Goal: Task Accomplishment & Management: Manage account settings

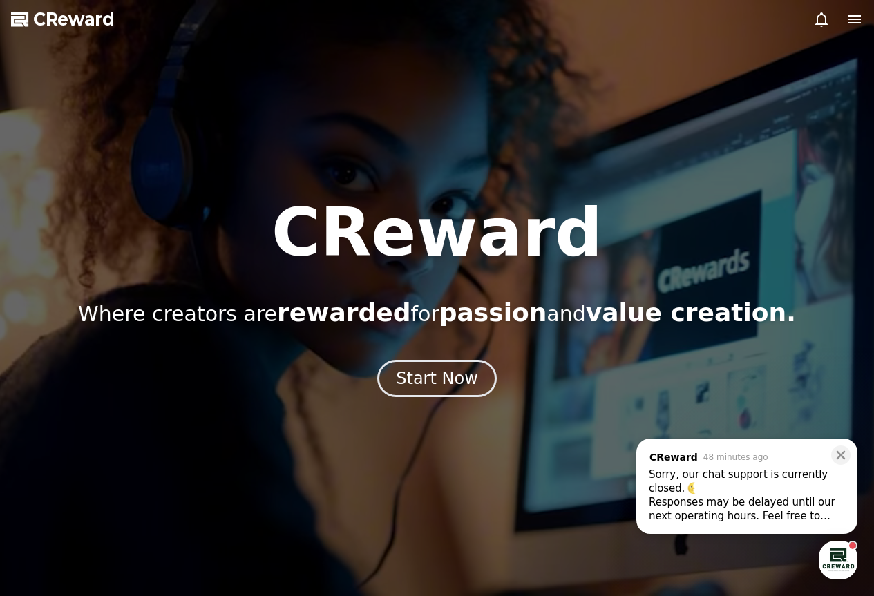
click at [820, 509] on div "Responses may be delayed until our next operating hours. Feel free to leave you…" at bounding box center [747, 509] width 196 height 28
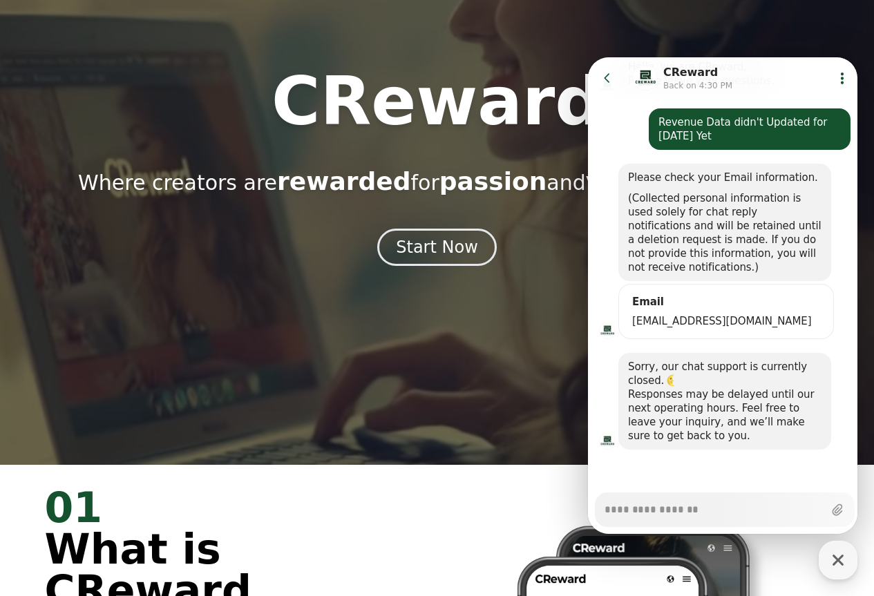
scroll to position [138, 0]
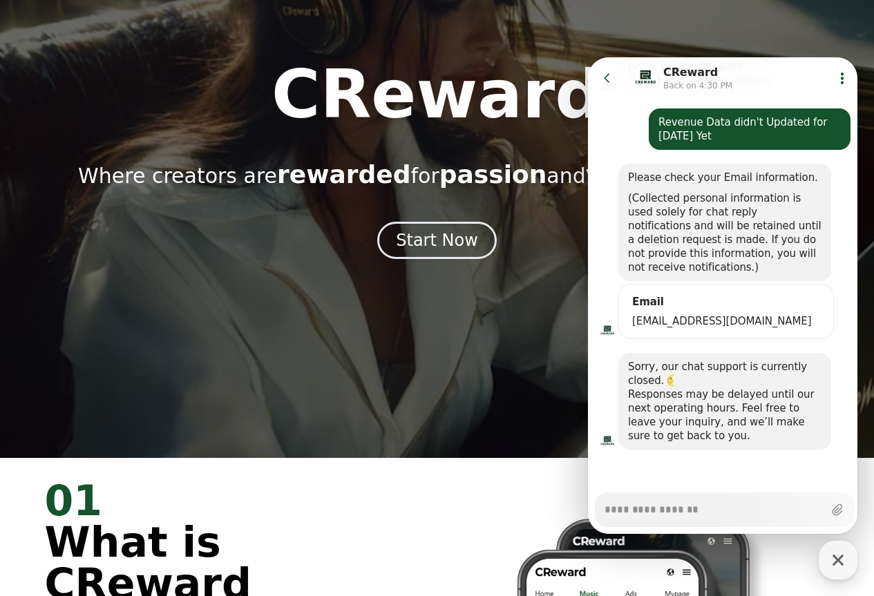
type textarea "*"
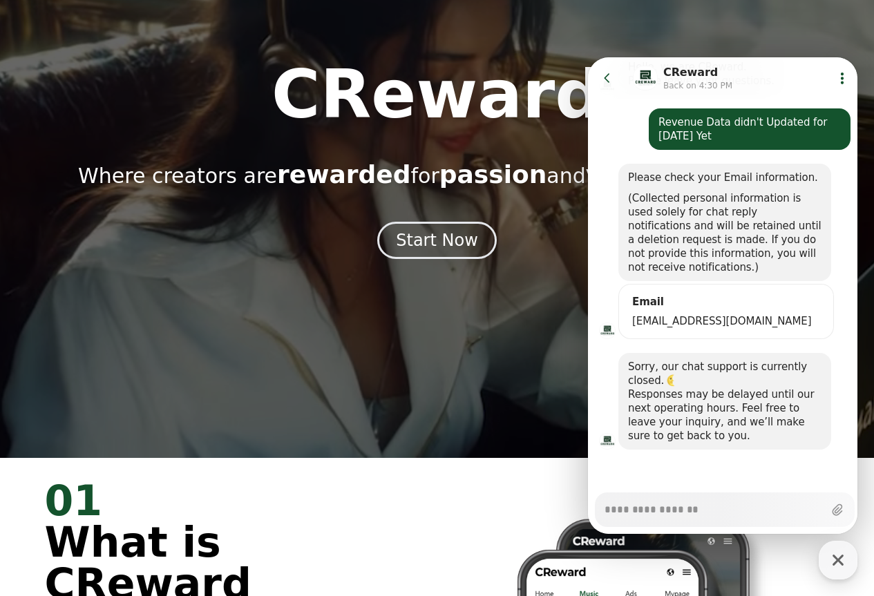
click at [606, 71] on icon at bounding box center [608, 78] width 14 height 14
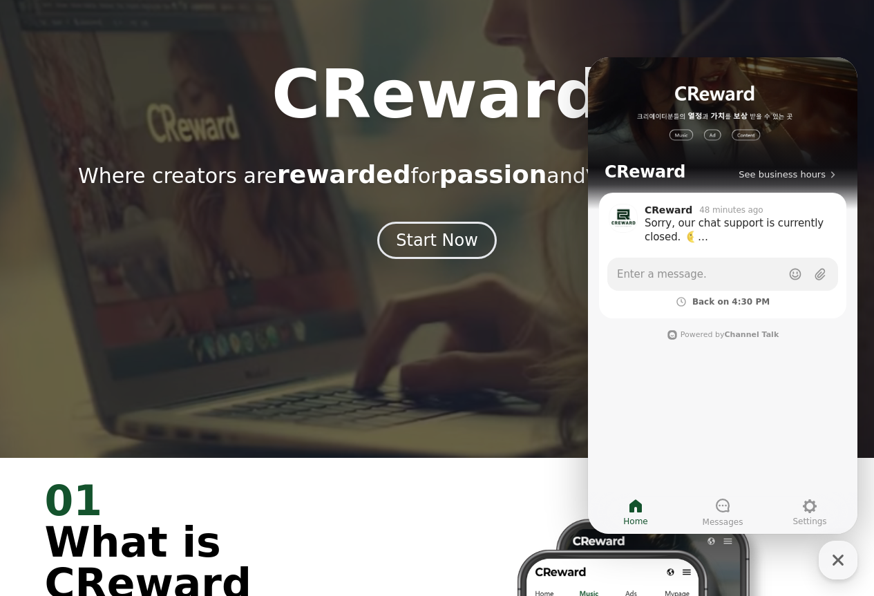
click at [547, 82] on h1 "CReward" at bounding box center [437, 95] width 331 height 66
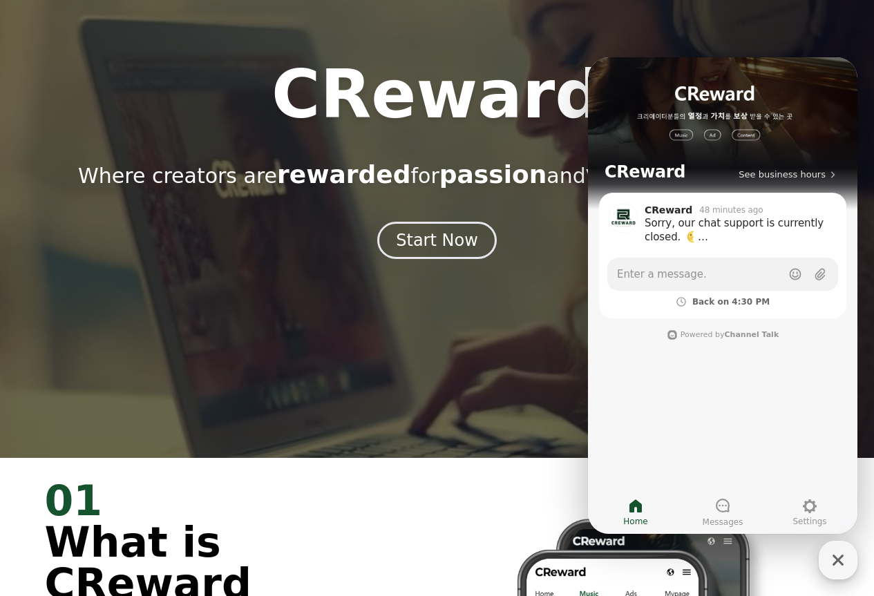
click at [840, 561] on icon "button" at bounding box center [838, 560] width 11 height 11
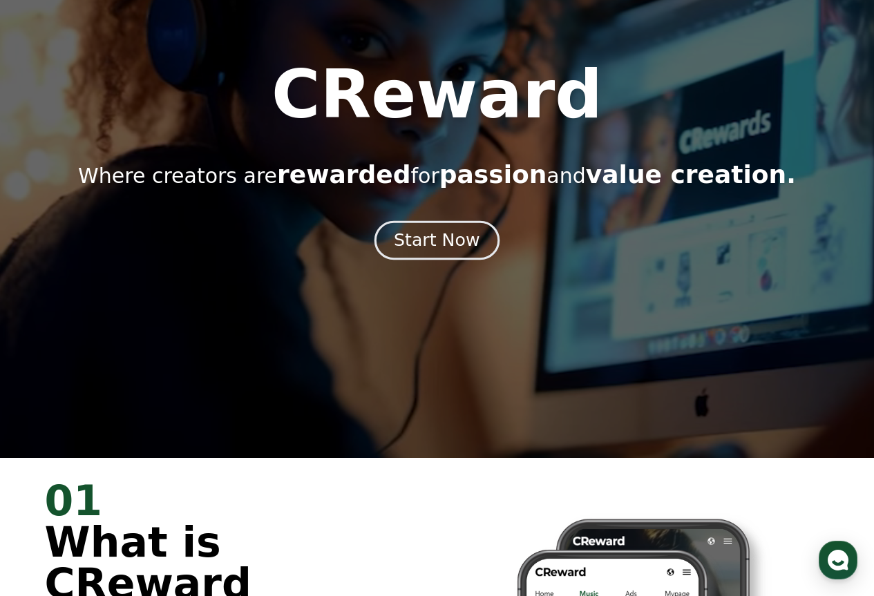
click at [459, 237] on div "Start Now" at bounding box center [437, 240] width 86 height 23
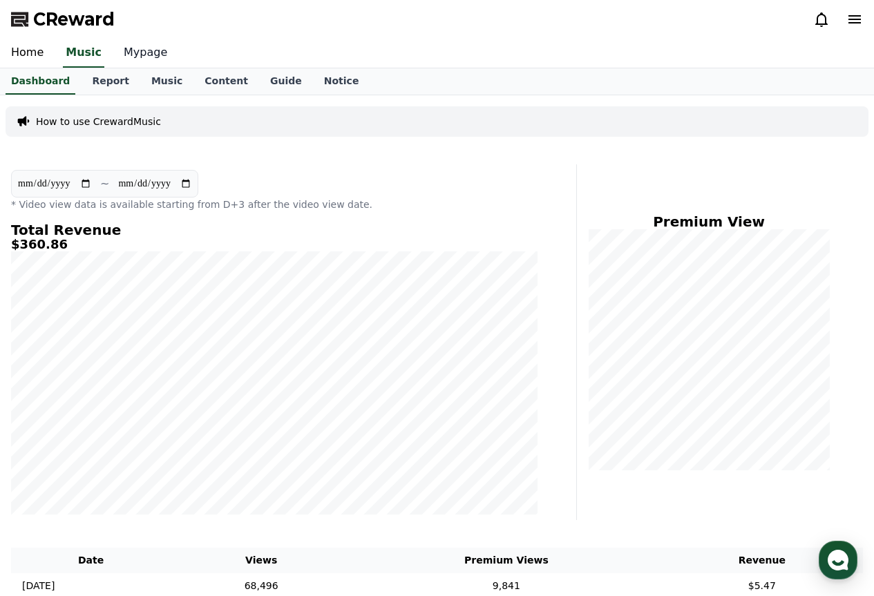
click at [139, 51] on link "Mypage" at bounding box center [146, 53] width 66 height 29
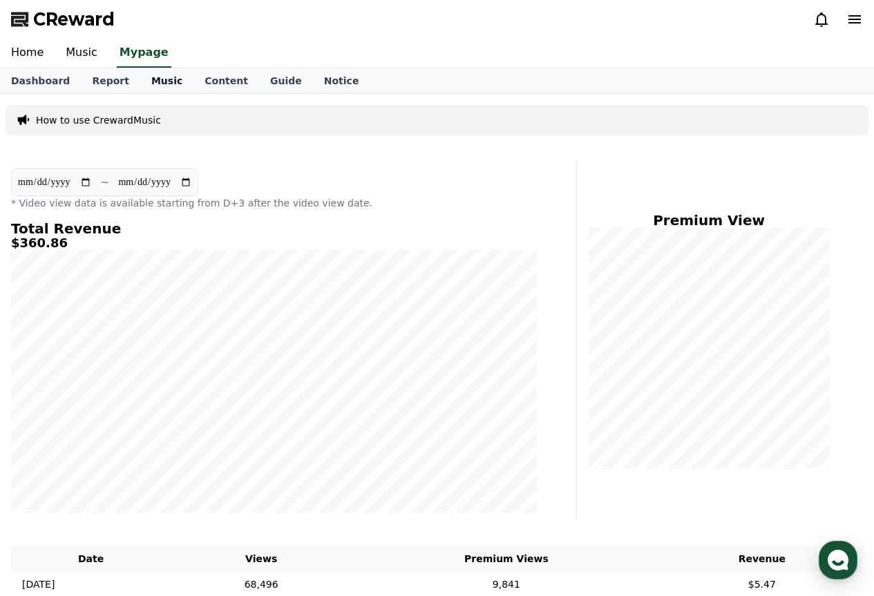
select select "**********"
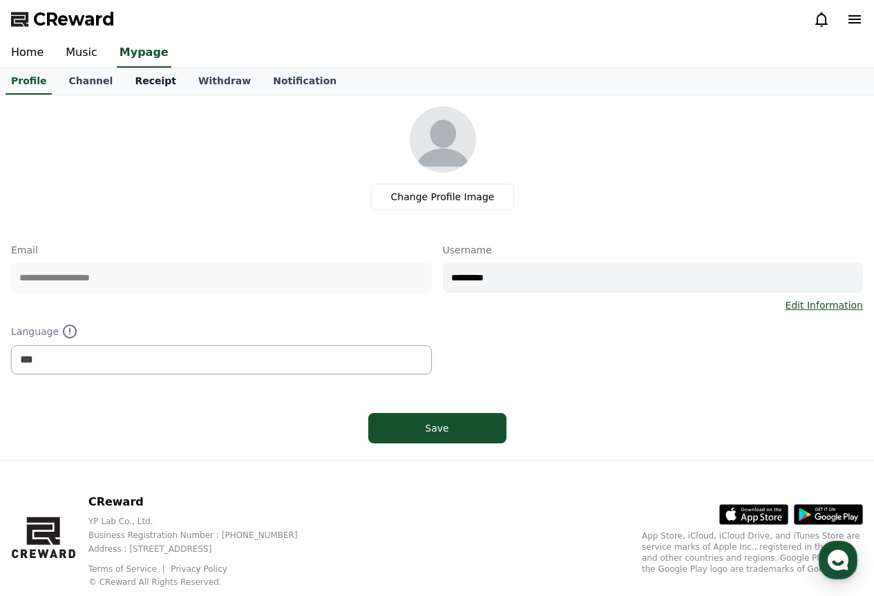
click at [144, 85] on link "Receipt" at bounding box center [156, 81] width 64 height 26
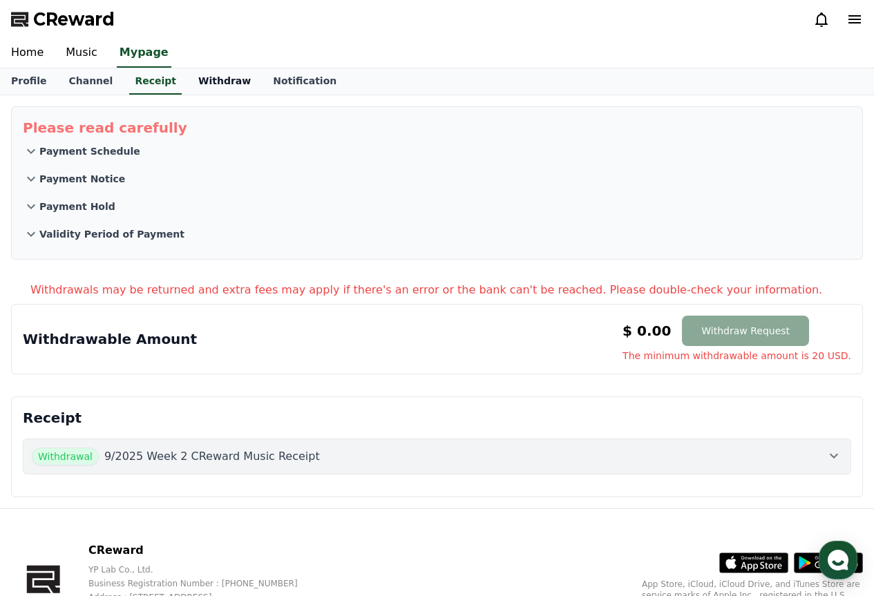
click at [223, 80] on link "Withdraw" at bounding box center [224, 81] width 75 height 26
click at [155, 85] on link "Receipt" at bounding box center [156, 81] width 64 height 26
click at [85, 79] on link "Channel" at bounding box center [90, 81] width 66 height 26
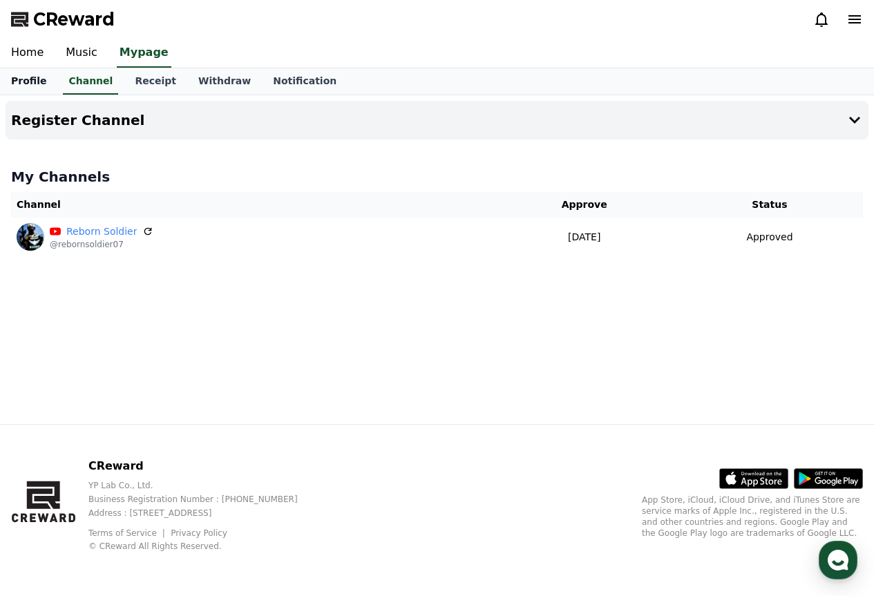
click at [38, 75] on link "Profile" at bounding box center [28, 81] width 57 height 26
select select "**********"
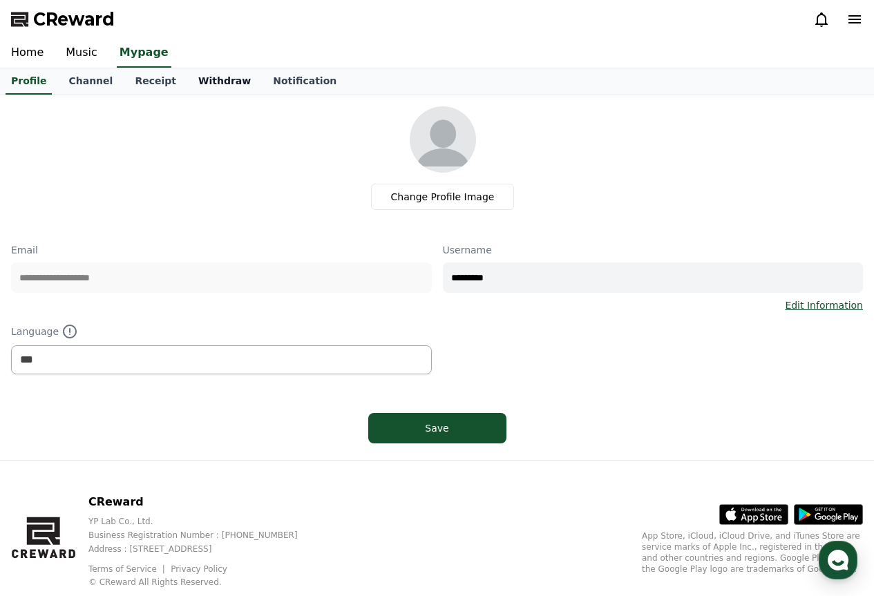
click at [187, 79] on link "Withdraw" at bounding box center [224, 81] width 75 height 26
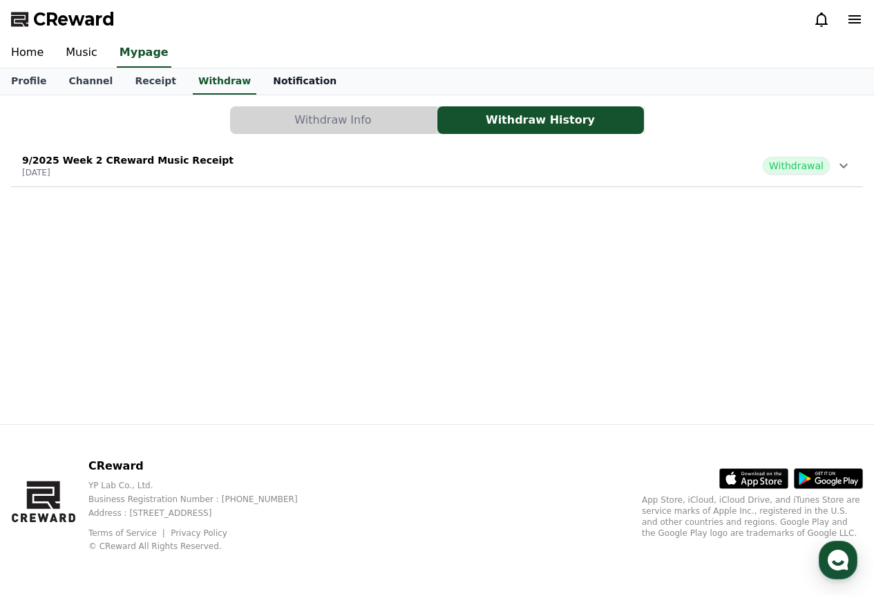
click at [281, 86] on link "Notification" at bounding box center [305, 81] width 86 height 26
